Goal: Navigation & Orientation: Find specific page/section

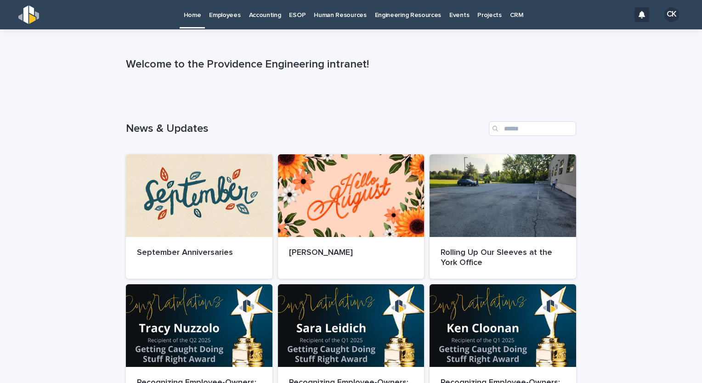
click at [230, 12] on p "Employees" at bounding box center [224, 9] width 31 height 19
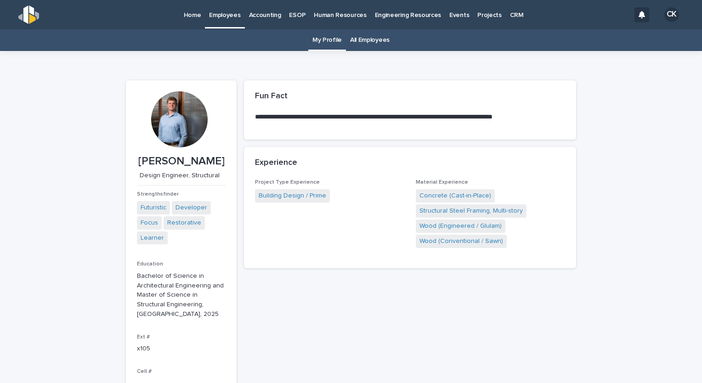
click at [370, 34] on link "All Employees" at bounding box center [370, 40] width 40 height 22
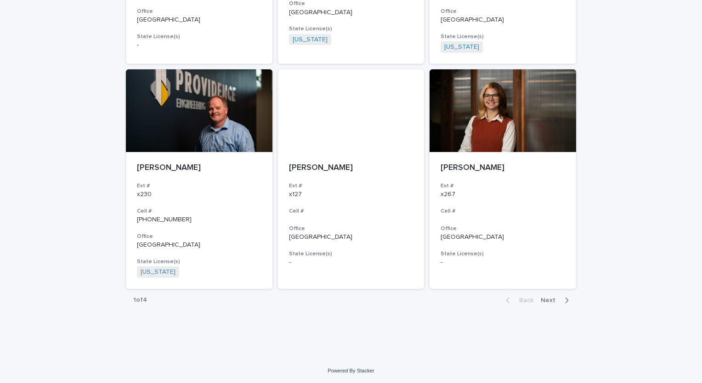
scroll to position [1619, 0]
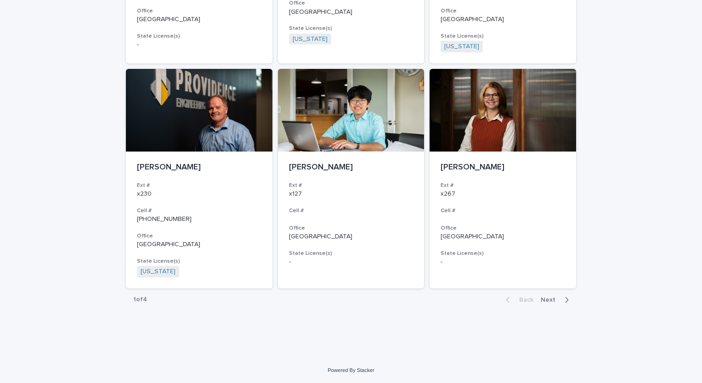
click at [553, 297] on span "Next" at bounding box center [551, 300] width 20 height 6
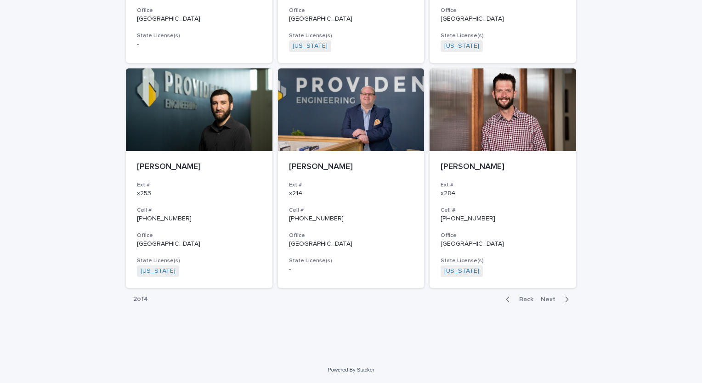
scroll to position [1608, 0]
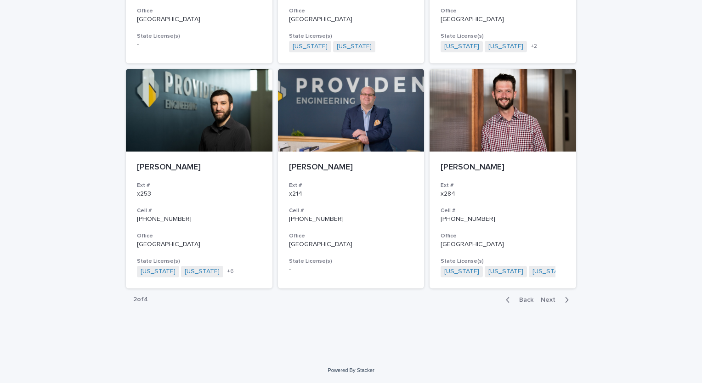
click at [546, 298] on span "Next" at bounding box center [551, 300] width 20 height 6
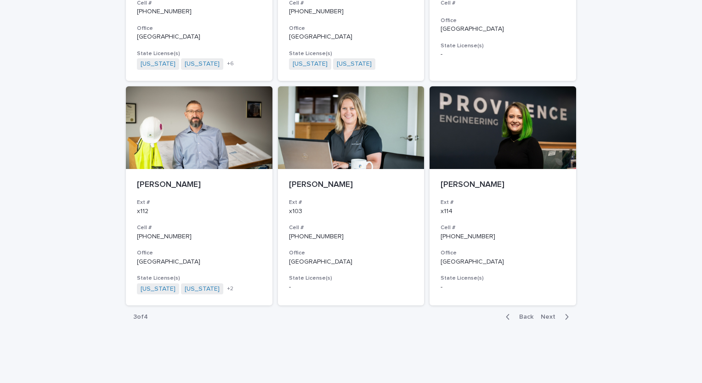
click at [548, 314] on span "Next" at bounding box center [551, 317] width 20 height 6
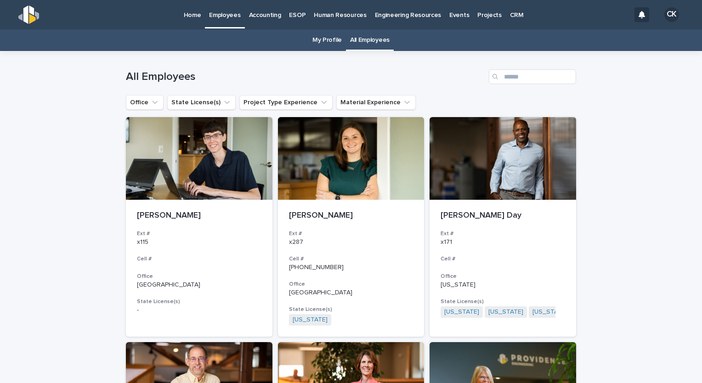
click at [189, 14] on p "Home" at bounding box center [192, 9] width 17 height 19
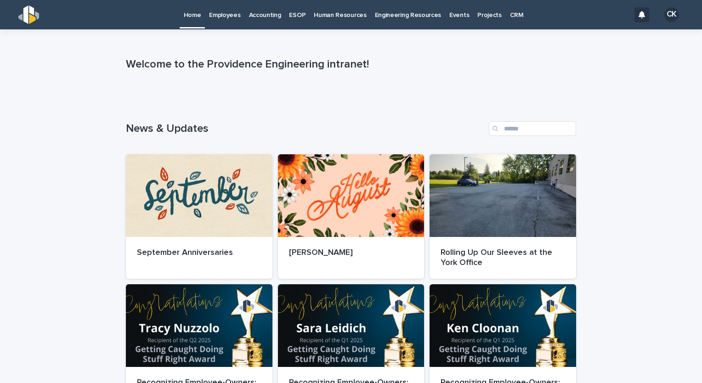
click at [230, 16] on p "Employees" at bounding box center [224, 9] width 31 height 19
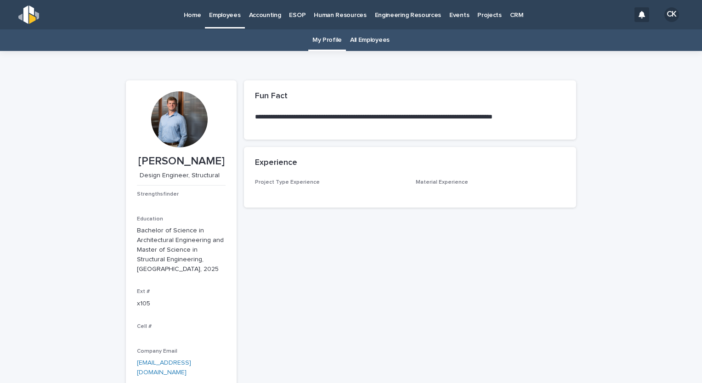
click at [365, 45] on link "All Employees" at bounding box center [370, 40] width 40 height 22
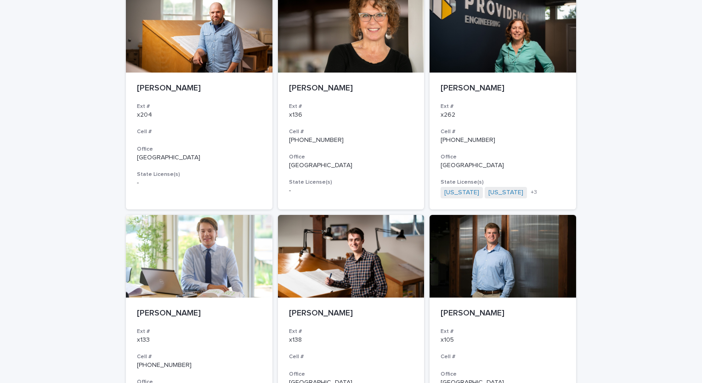
scroll to position [1057, 0]
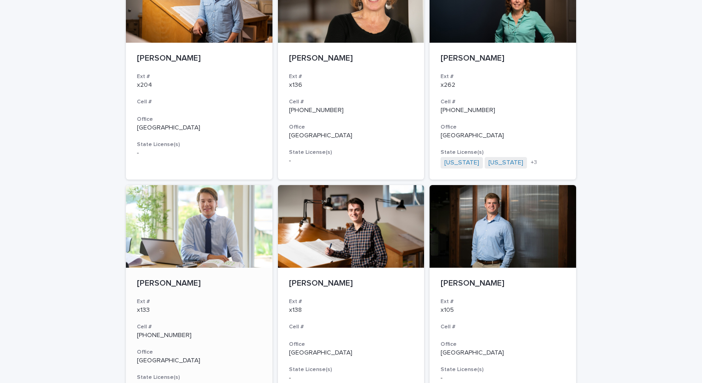
click at [232, 229] on div at bounding box center [199, 226] width 147 height 83
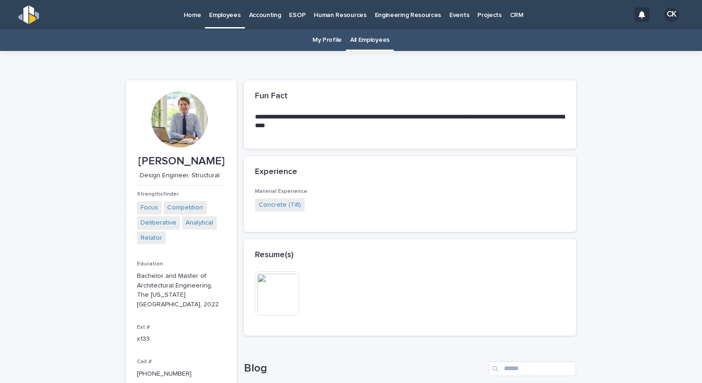
click at [186, 15] on p "Home" at bounding box center [192, 9] width 17 height 19
